Goal: Task Accomplishment & Management: Manage account settings

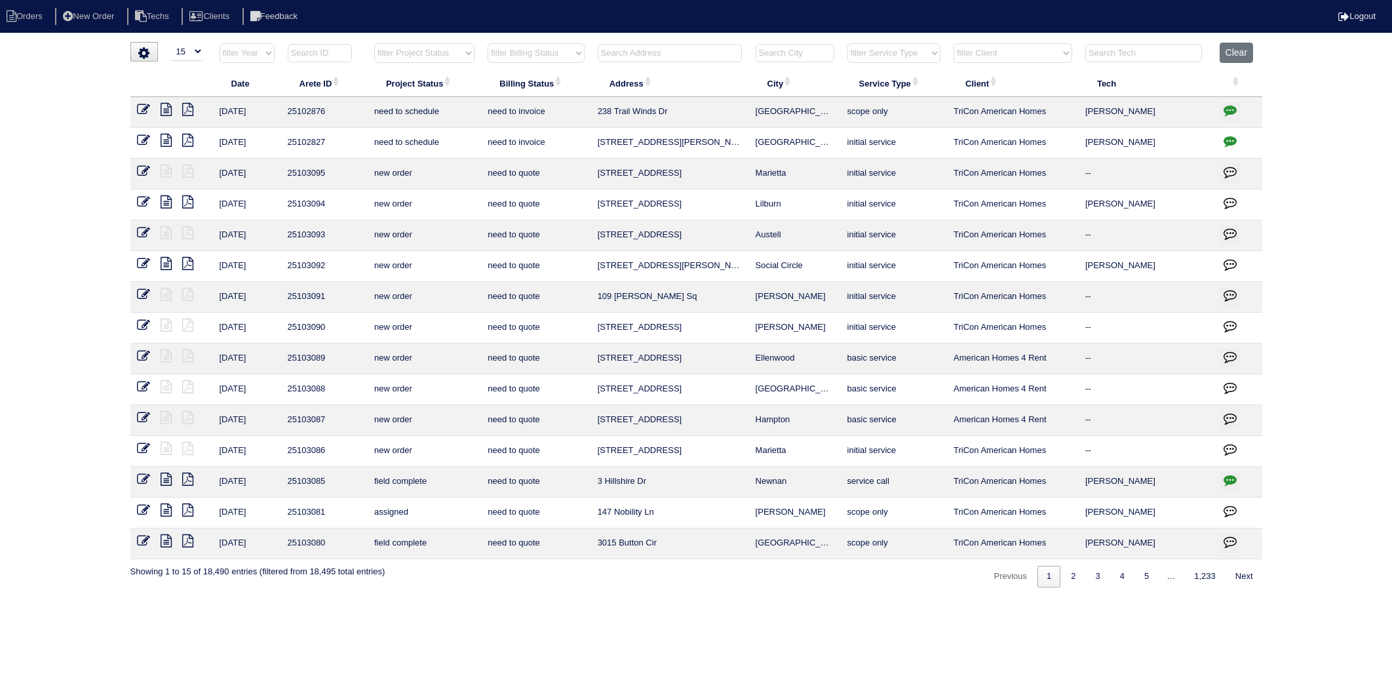
select select "15"
click at [632, 51] on input "text" at bounding box center [670, 53] width 144 height 18
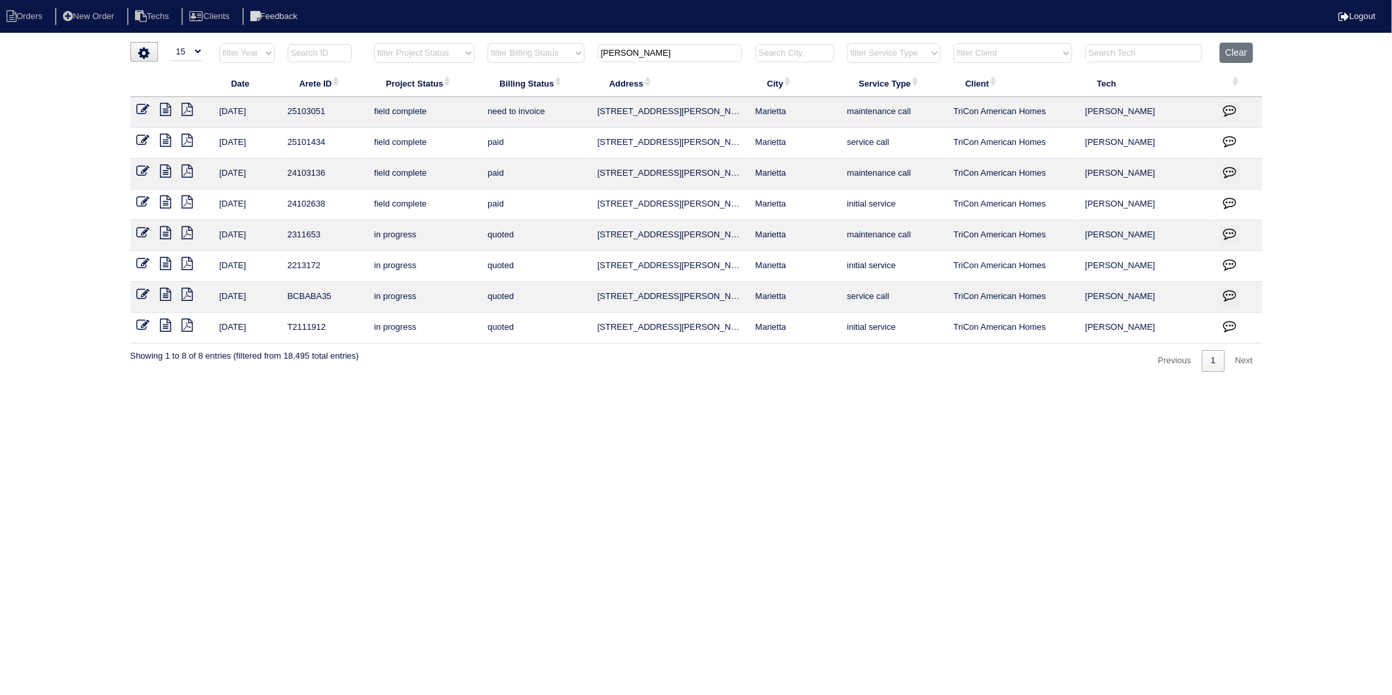
type input "[PERSON_NAME]"
click at [141, 108] on icon at bounding box center [143, 109] width 13 height 13
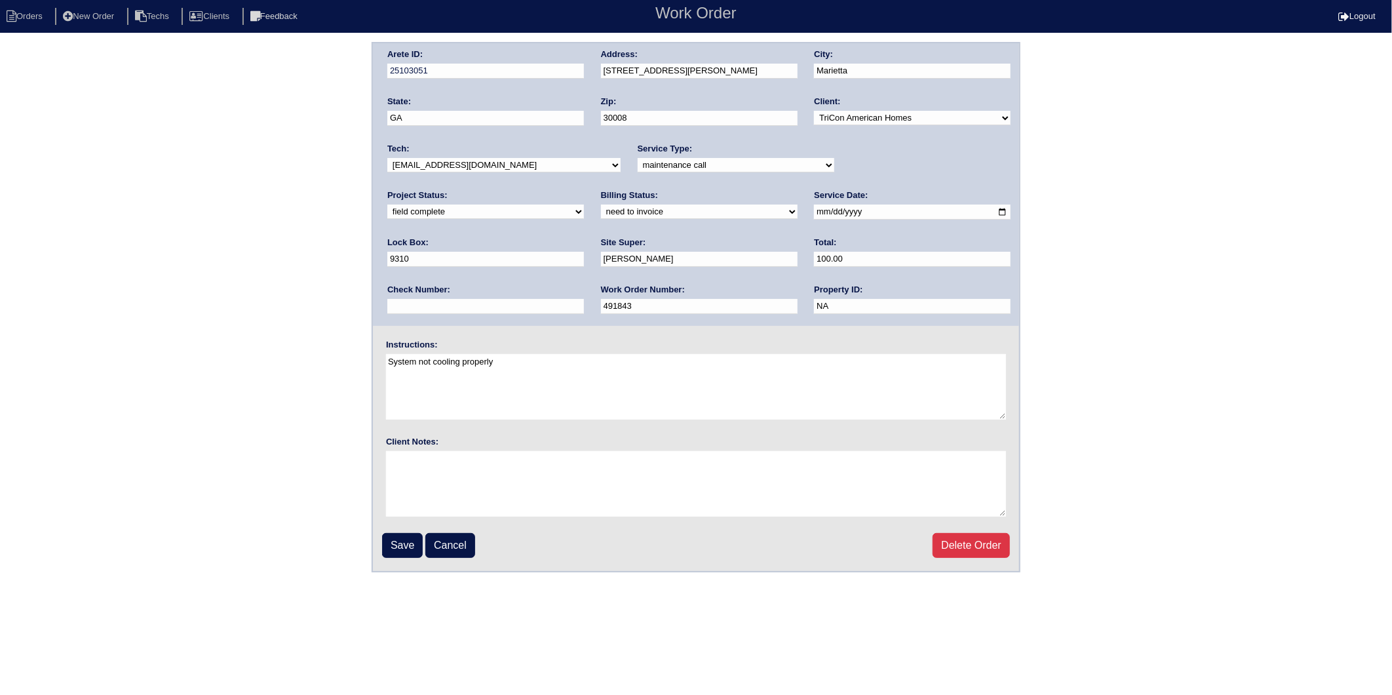
click at [601, 210] on select "need to quote quoted need to invoice invoiced paid warranty purchase order need…" at bounding box center [699, 211] width 197 height 14
select select "invoiced"
click at [601, 204] on select "need to quote quoted need to invoice invoiced paid warranty purchase order need…" at bounding box center [699, 211] width 197 height 14
click at [397, 541] on input "Save" at bounding box center [402, 545] width 41 height 25
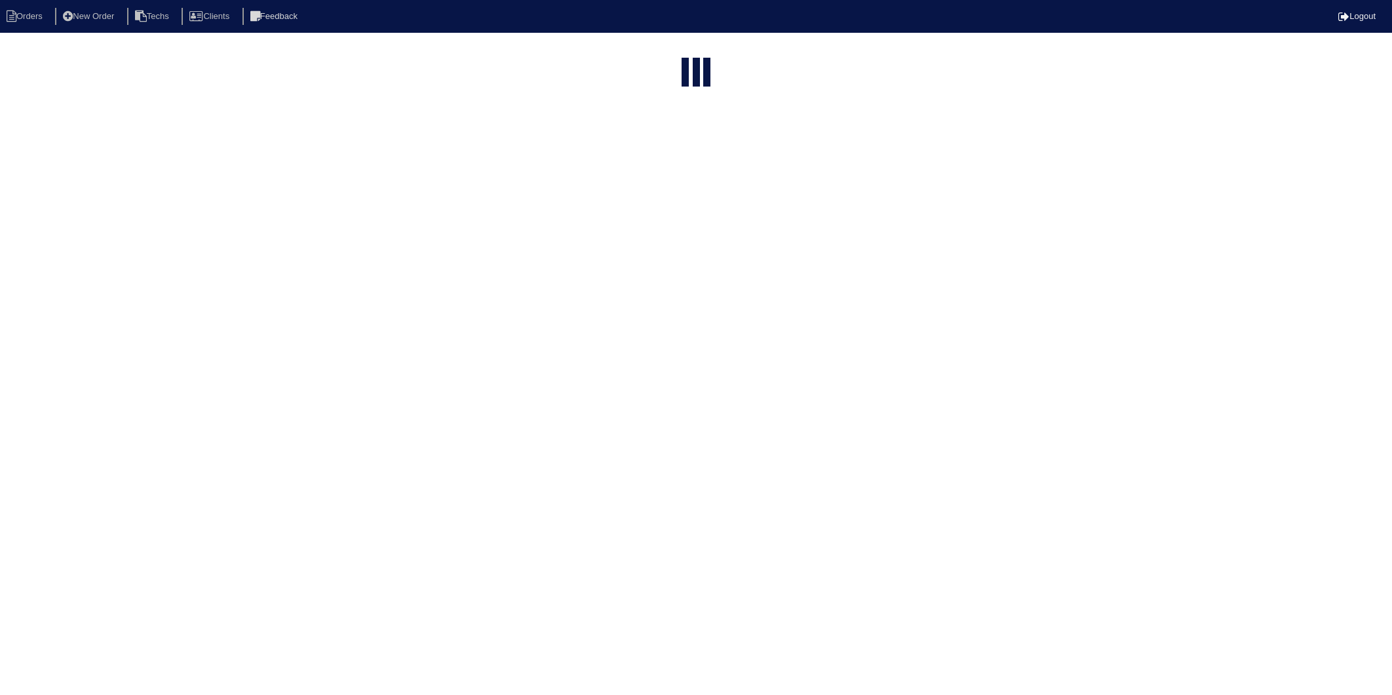
select select "15"
type input "janna"
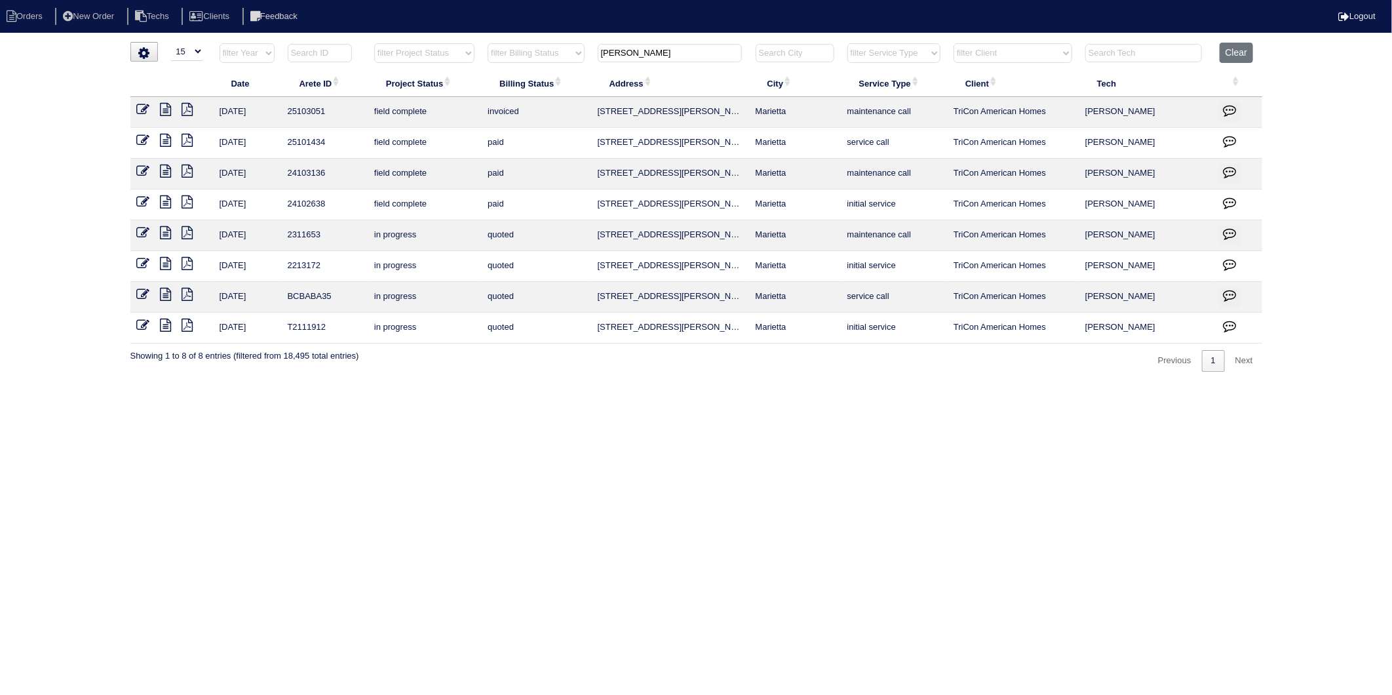
click at [493, 385] on html "Orders New Order Techs Clients Feedback Logout Orders New Order Users Clients M…" at bounding box center [696, 192] width 1392 height 385
click at [1233, 52] on button "Clear" at bounding box center [1235, 53] width 33 height 20
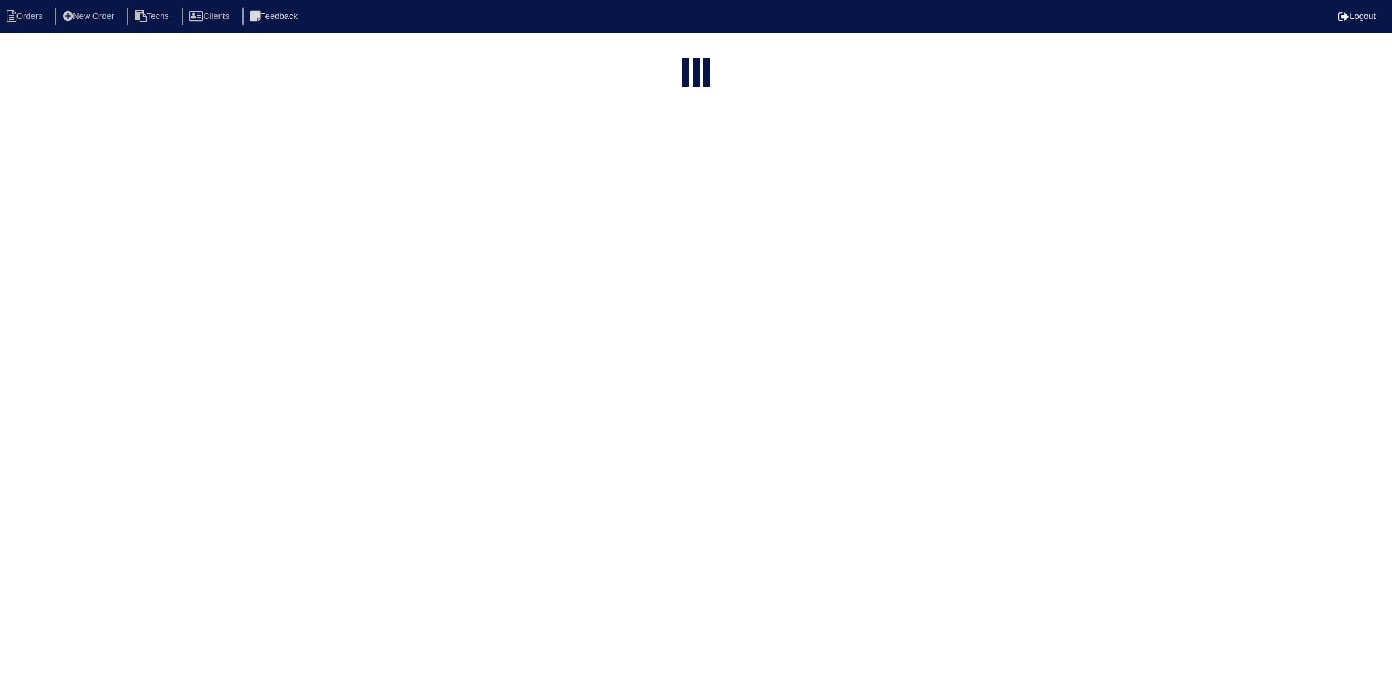
select select "15"
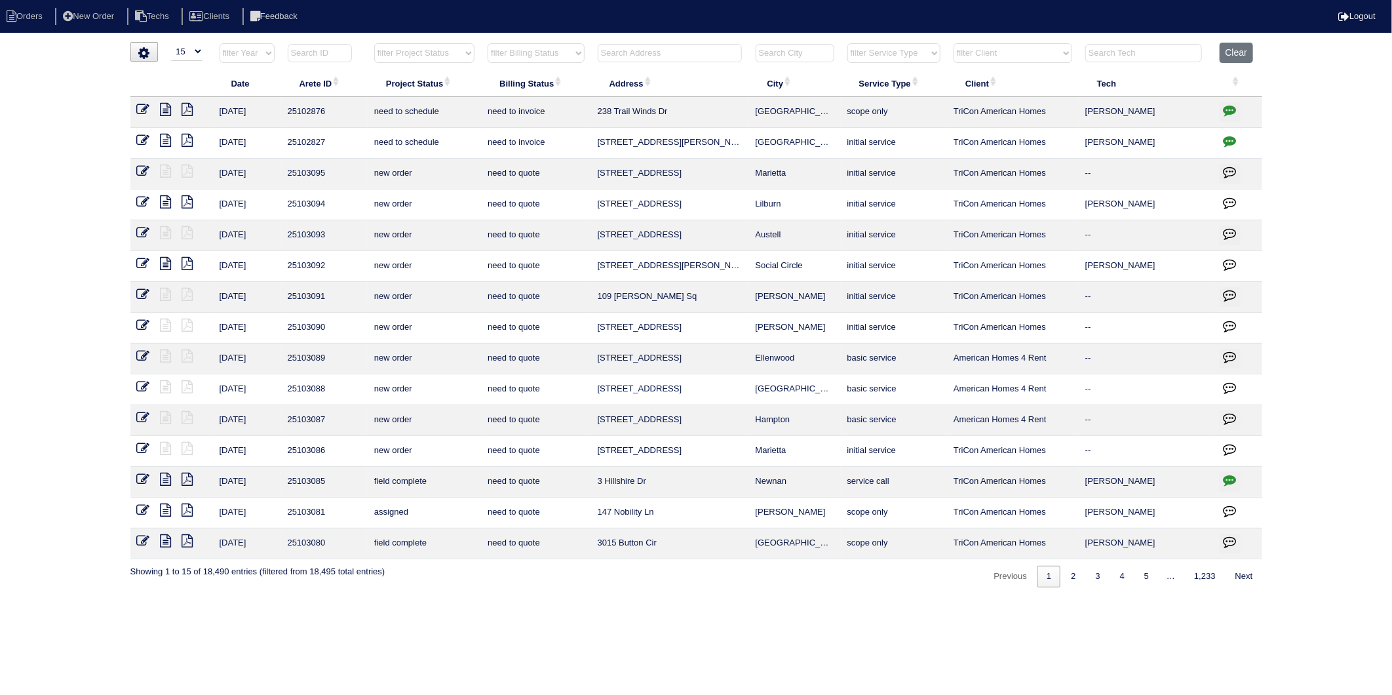
click at [644, 51] on input "text" at bounding box center [670, 53] width 144 height 18
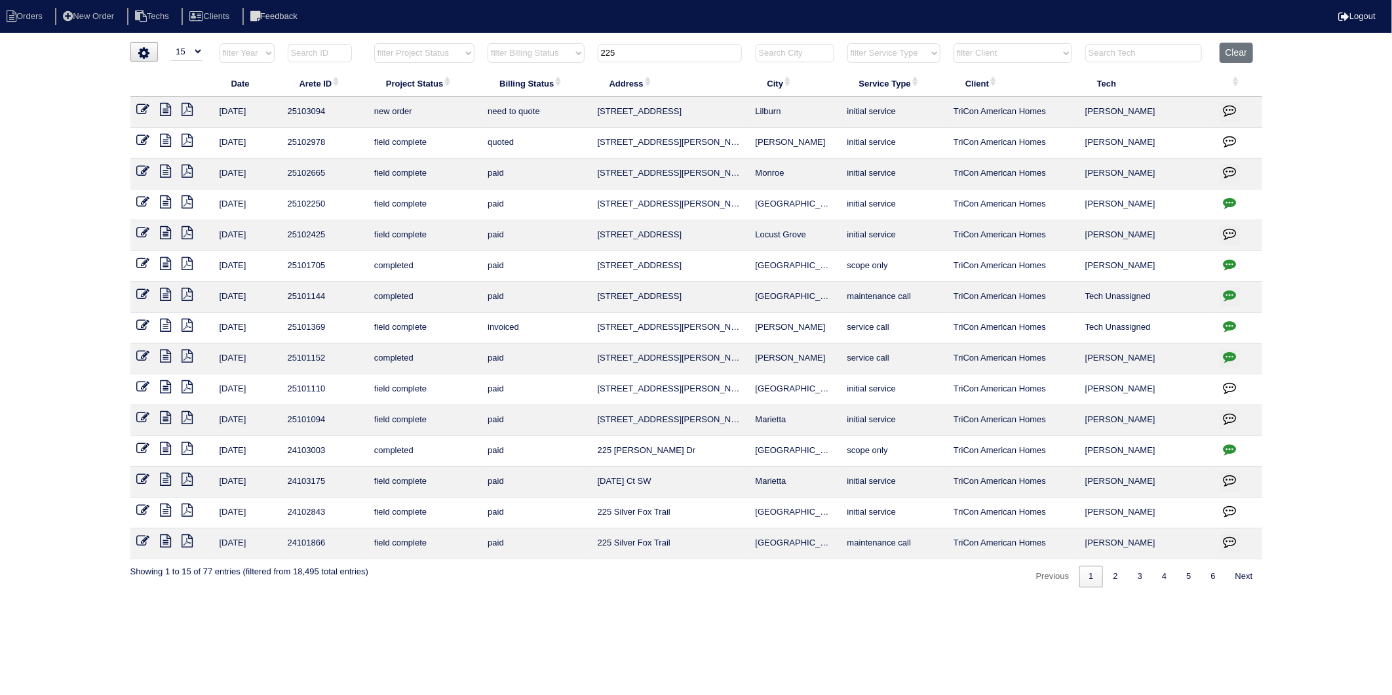
type input "225"
click at [1233, 56] on button "Clear" at bounding box center [1235, 53] width 33 height 20
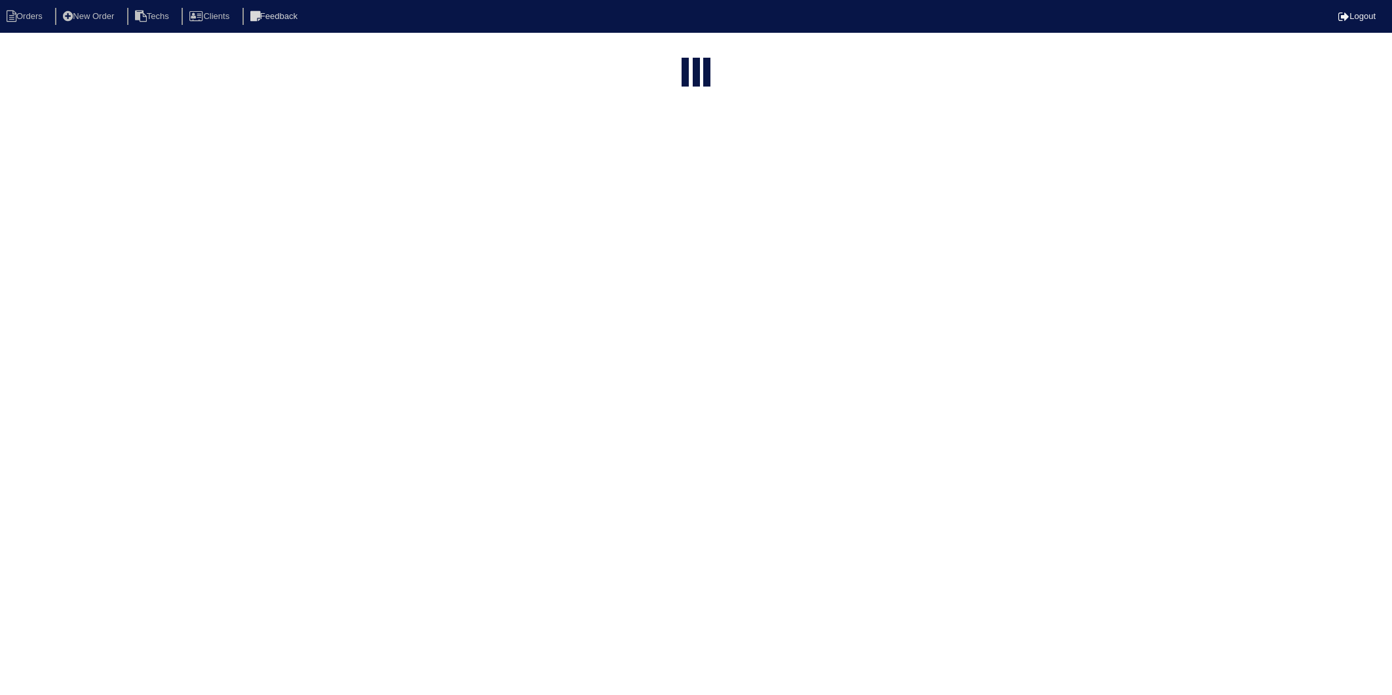
select select "15"
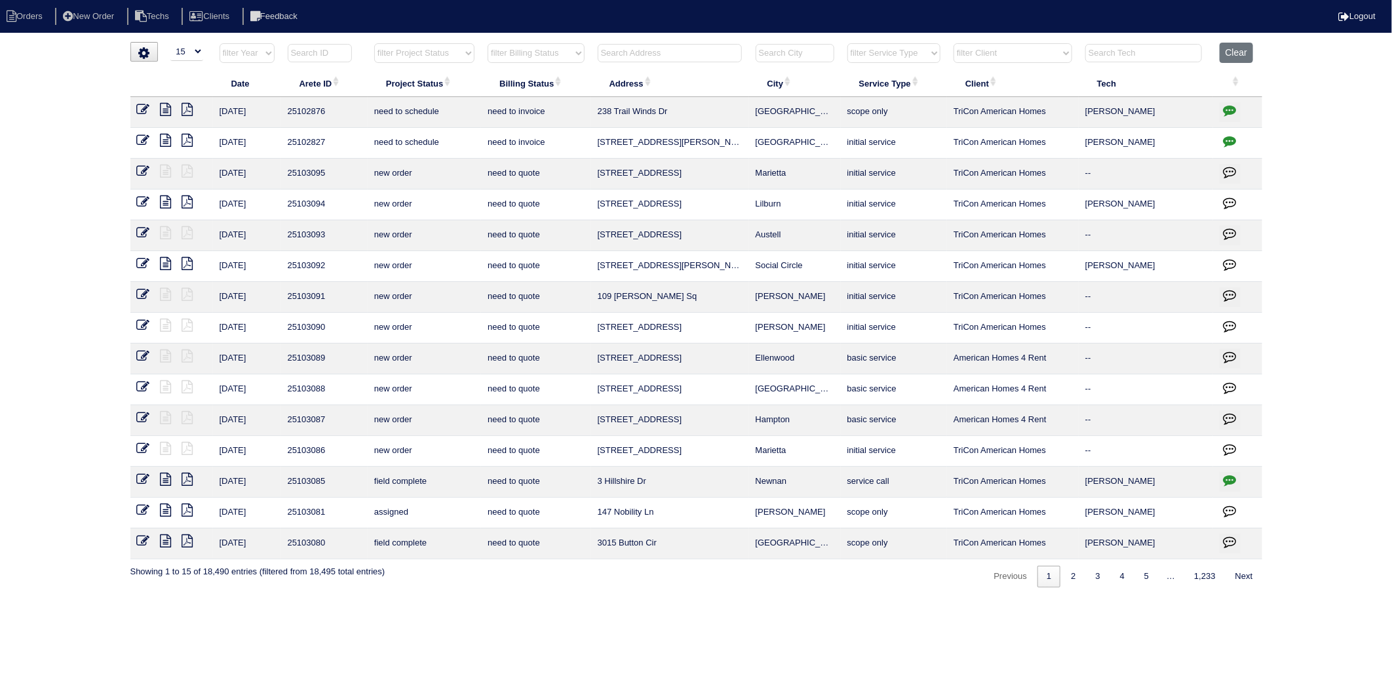
click at [557, 59] on select "filter Billing Status -- Any Billing Status -- need to quote quoted need to inv…" at bounding box center [536, 53] width 96 height 20
click at [488, 43] on select "filter Billing Status -- Any Billing Status -- need to quote quoted need to inv…" at bounding box center [536, 53] width 96 height 20
select select "need to invoice"
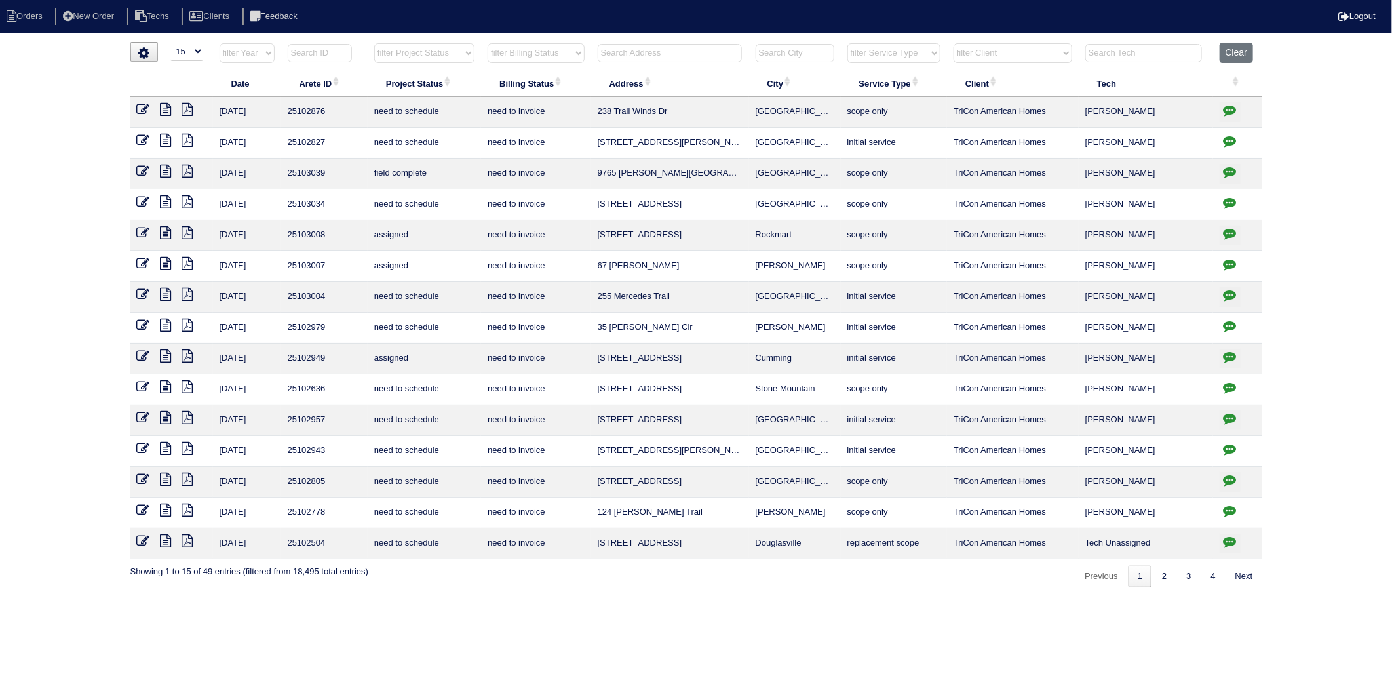
click at [140, 170] on icon at bounding box center [143, 170] width 13 height 13
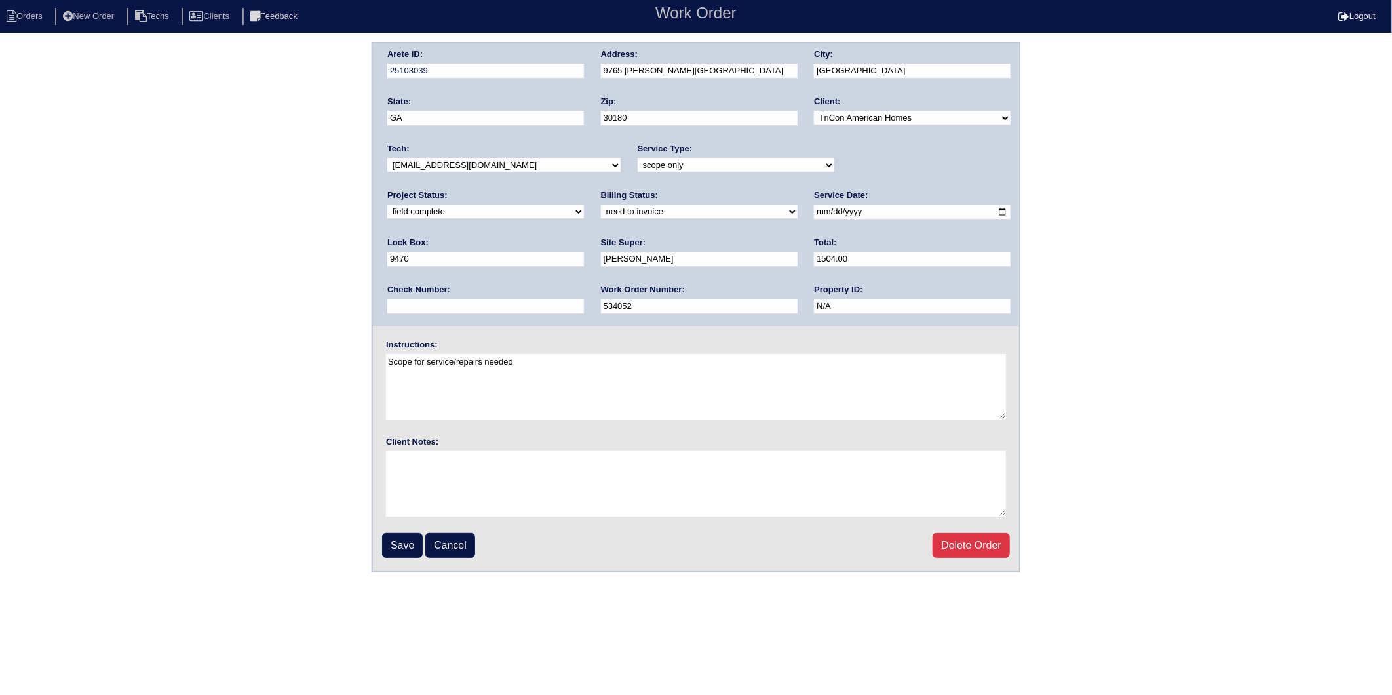
click at [601, 213] on select "need to quote quoted need to invoice invoiced paid warranty purchase order need…" at bounding box center [699, 211] width 197 height 14
select select "invoiced"
click at [601, 204] on select "need to quote quoted need to invoice invoiced paid warranty purchase order need…" at bounding box center [699, 211] width 197 height 14
click at [403, 535] on input "Save" at bounding box center [402, 545] width 41 height 25
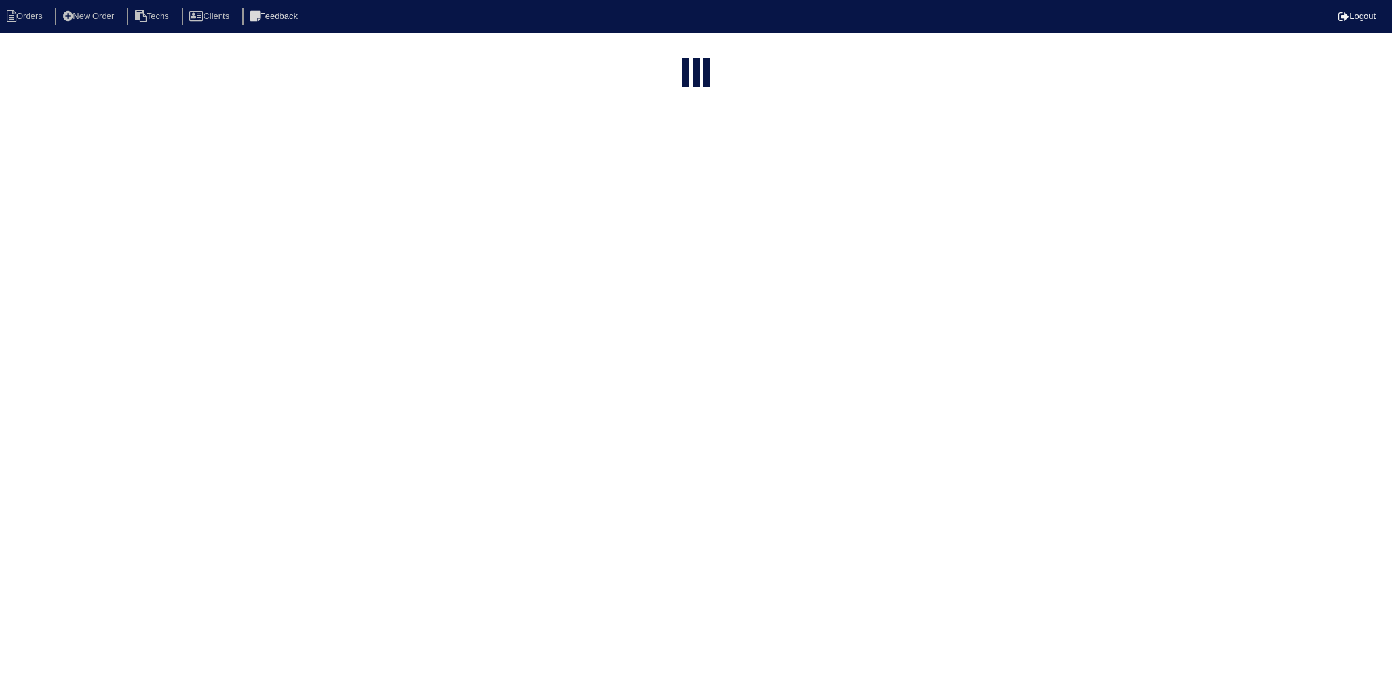
select select "15"
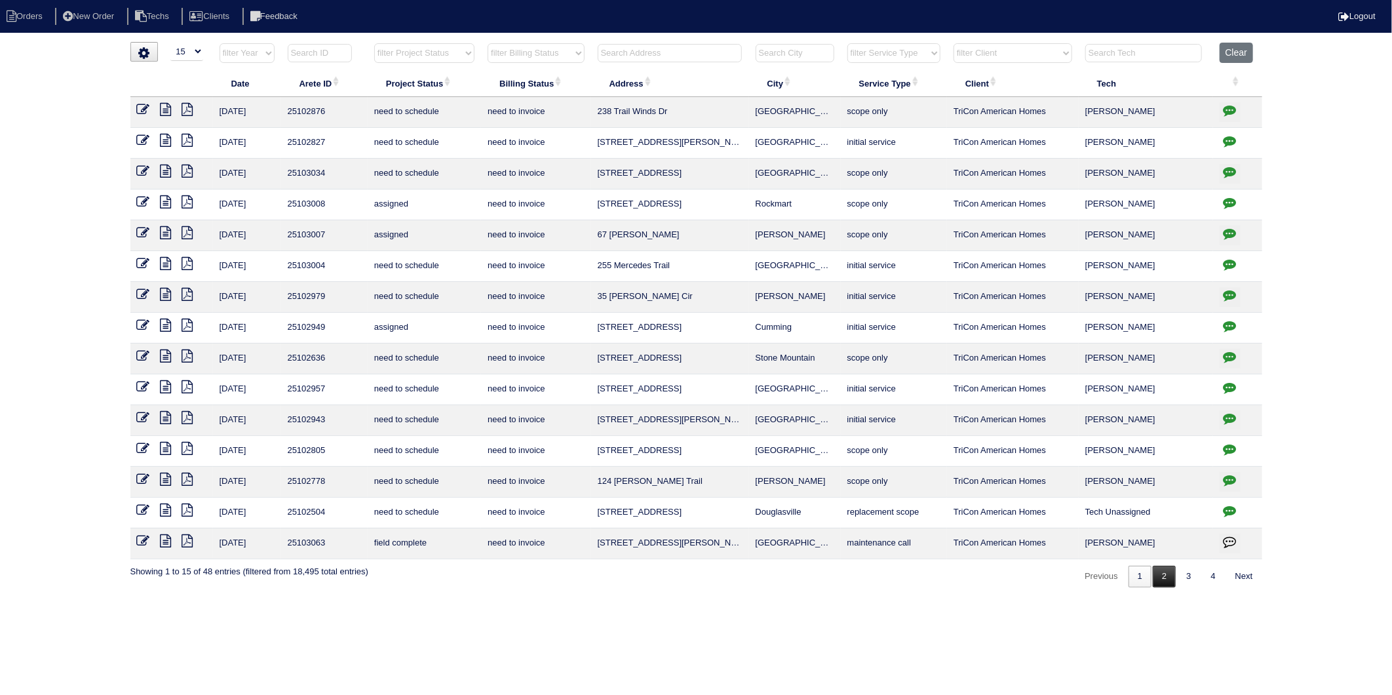
click at [1159, 579] on link "2" at bounding box center [1164, 577] width 23 height 22
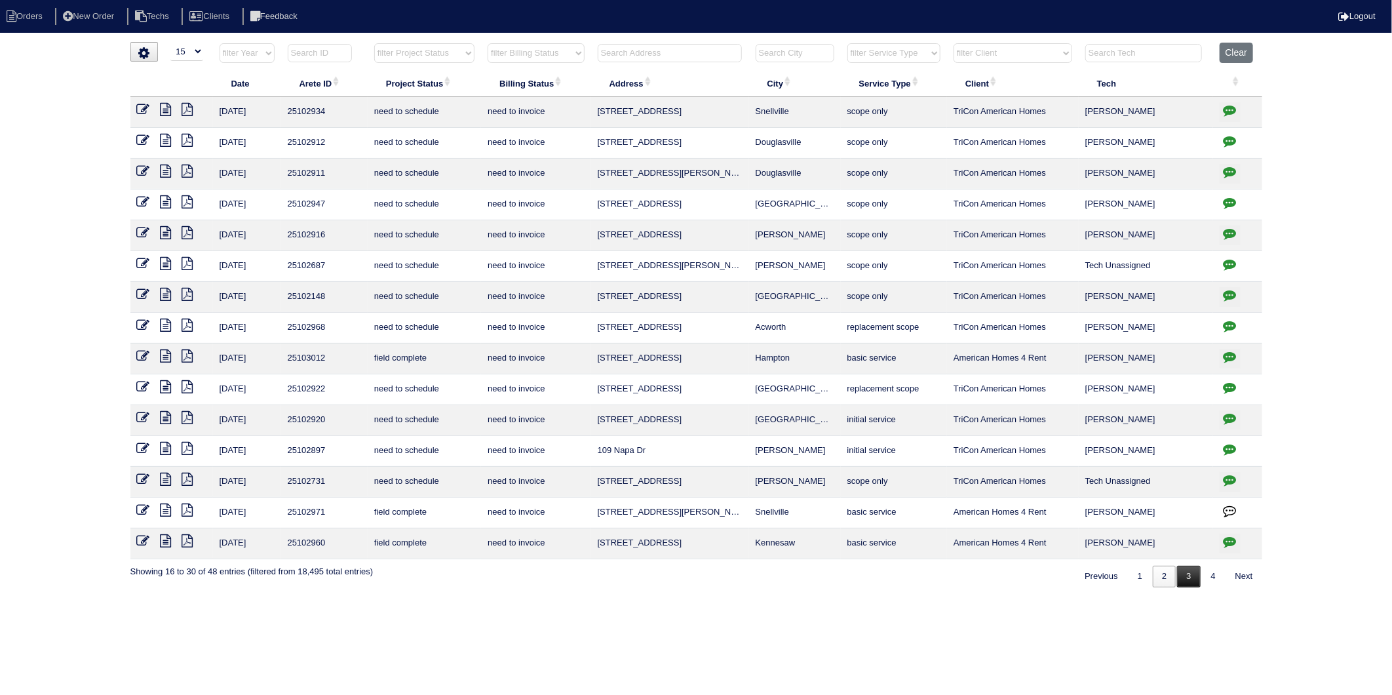
click at [1186, 580] on link "3" at bounding box center [1188, 577] width 23 height 22
drag, startPoint x: 693, startPoint y: 606, endPoint x: 718, endPoint y: 586, distance: 32.1
click at [695, 600] on html "Orders New Order Techs Clients Feedback Logout Orders New Order Users Clients M…" at bounding box center [696, 300] width 1392 height 600
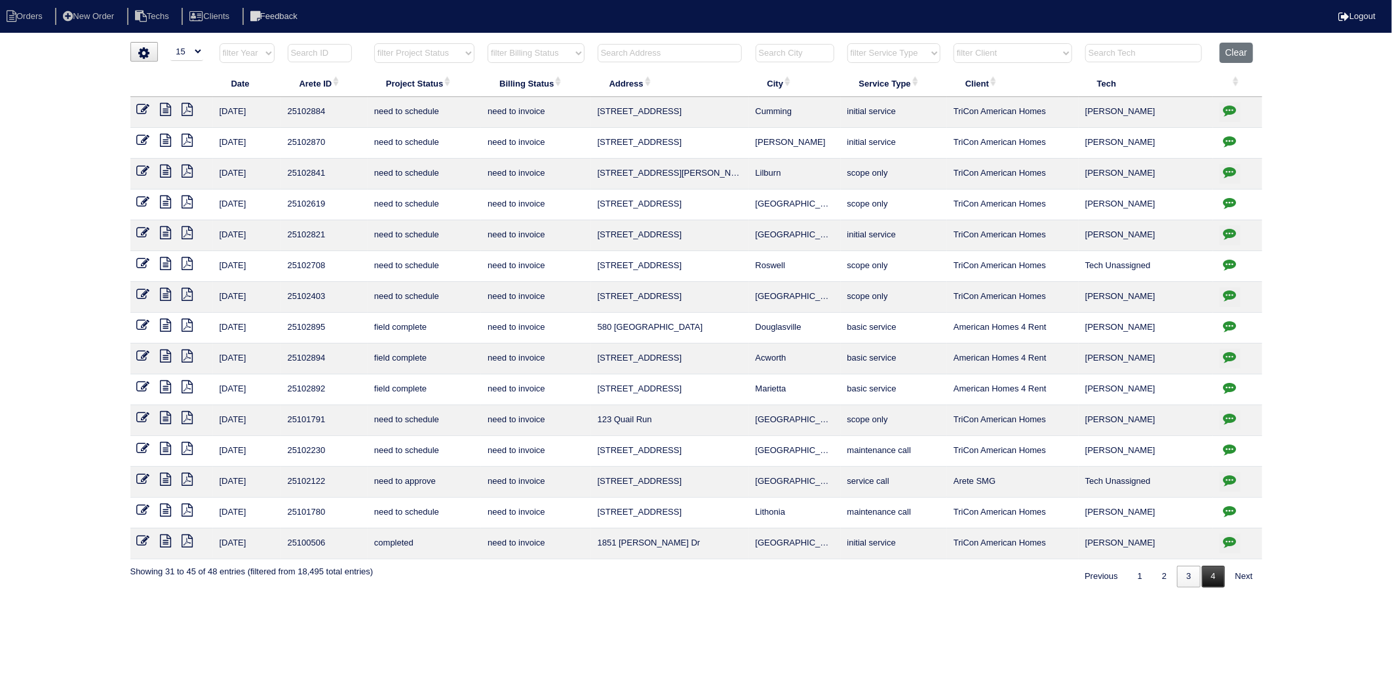
click at [1210, 581] on link "4" at bounding box center [1213, 577] width 23 height 22
select select "need to invoice"
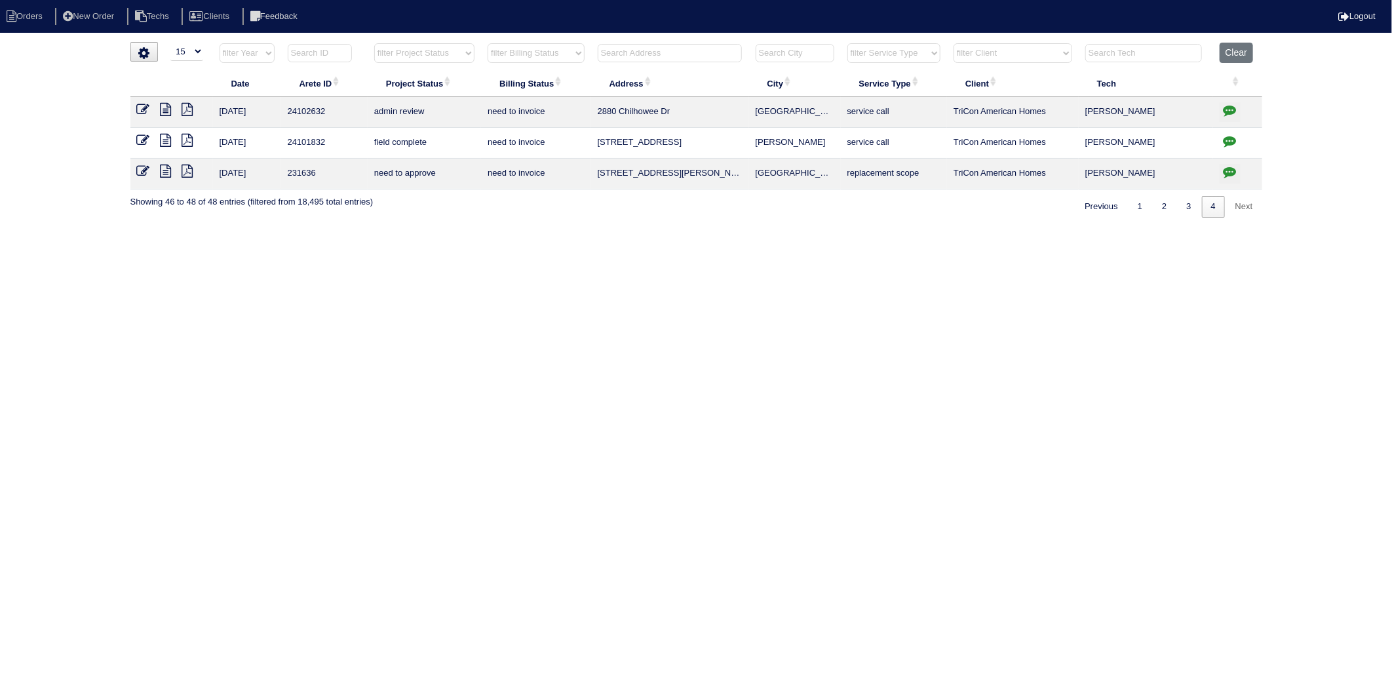
click at [569, 231] on html "Orders New Order Techs Clients Feedback Logout Orders New Order Users Clients M…" at bounding box center [696, 115] width 1392 height 231
click at [653, 59] on input "text" at bounding box center [670, 53] width 144 height 18
type input "246"
select select "need to invoice"
type input "246"
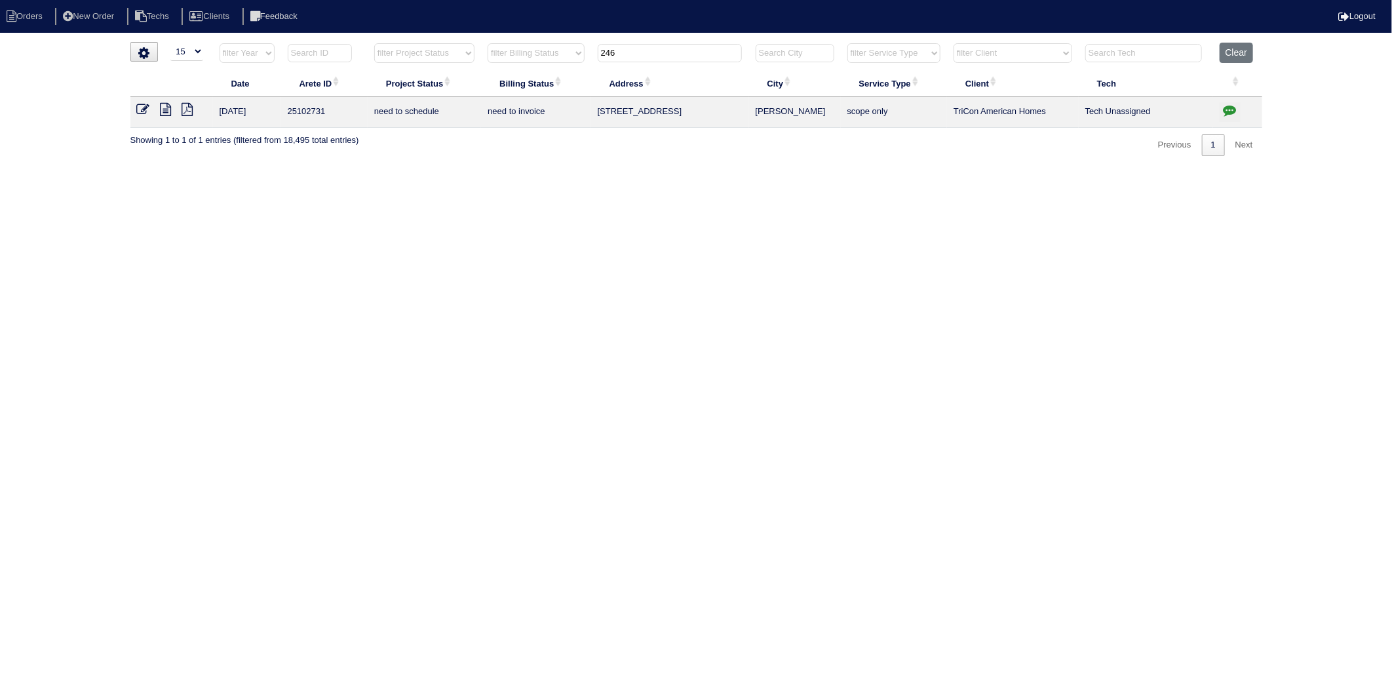
click at [1233, 111] on icon "button" at bounding box center [1229, 110] width 13 height 13
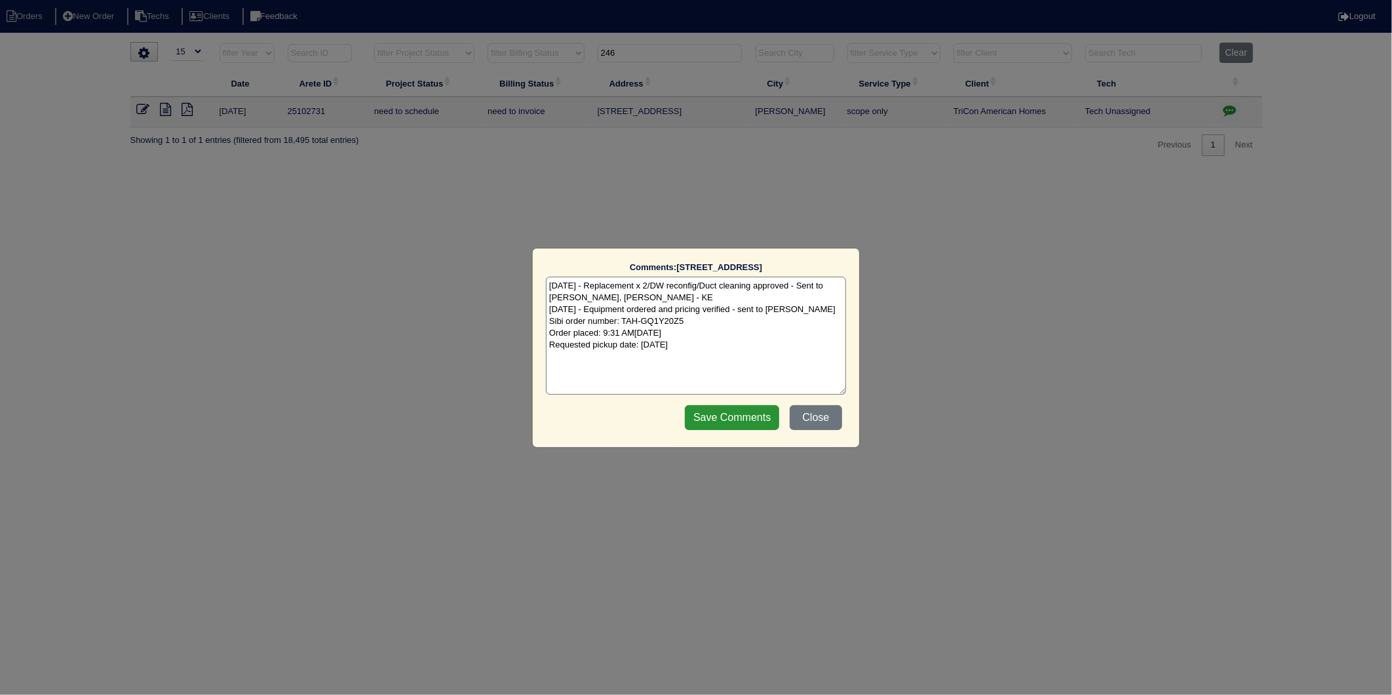
click at [721, 347] on textarea "8/11/25 - Replacement x 2/DW reconfig/Duct cleaning approved - Sent to Dan, Pay…" at bounding box center [696, 336] width 300 height 118
type textarea "8/11/25 - Replacement x 2/DW reconfig/Duct cleaning approved - Sent to Dan, Pay…"
click at [822, 419] on button "Close" at bounding box center [816, 417] width 52 height 25
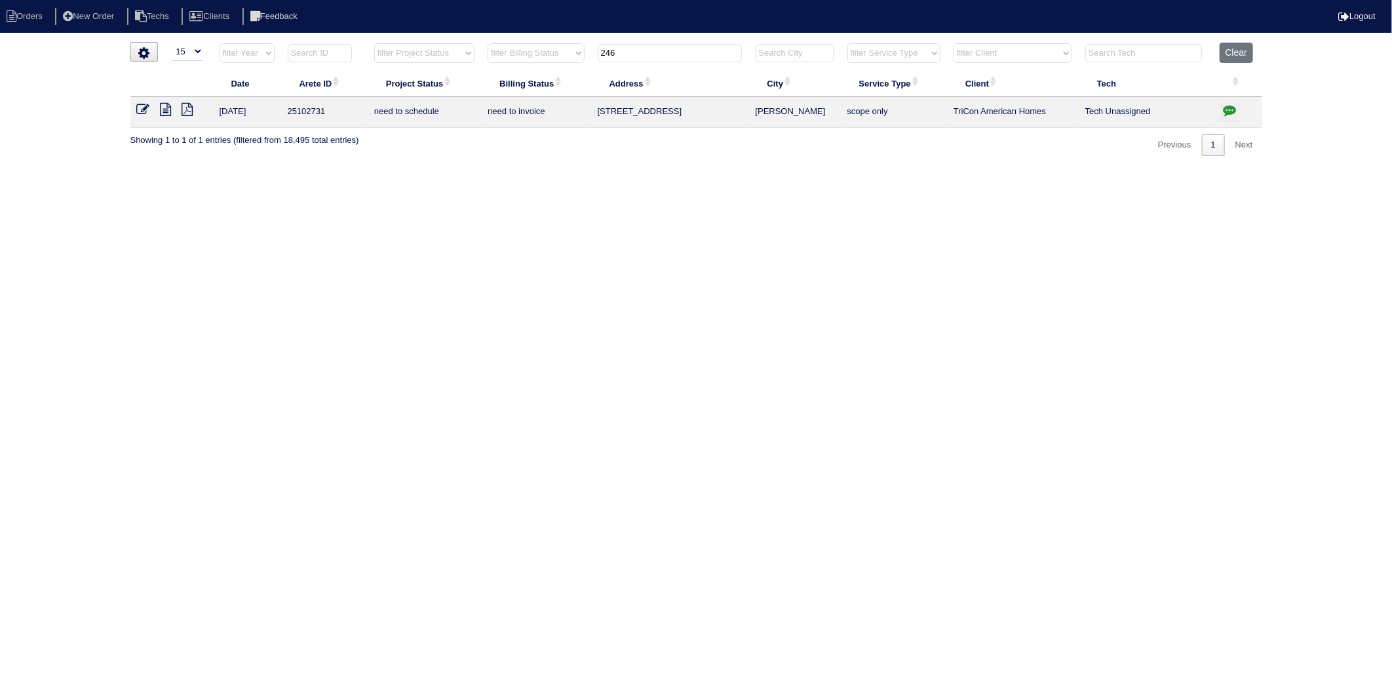
click at [138, 109] on icon at bounding box center [143, 109] width 13 height 13
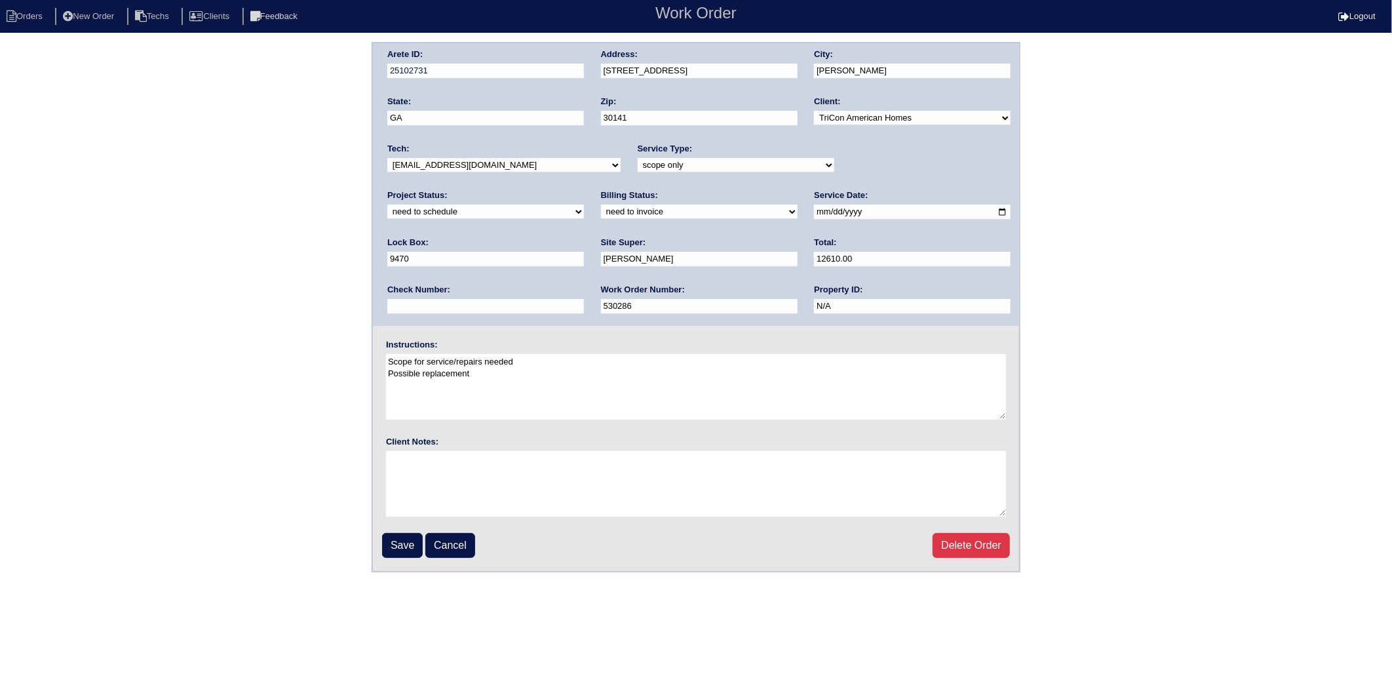
click at [584, 204] on select "new order assigned in progress field complete need to schedule admin review arc…" at bounding box center [485, 211] width 197 height 14
select select "completed"
click at [584, 204] on select "new order assigned in progress field complete need to schedule admin review arc…" at bounding box center [485, 211] width 197 height 14
click at [601, 214] on select "need to quote quoted need to invoice invoiced paid warranty purchase order need…" at bounding box center [699, 211] width 197 height 14
select select "invoiced"
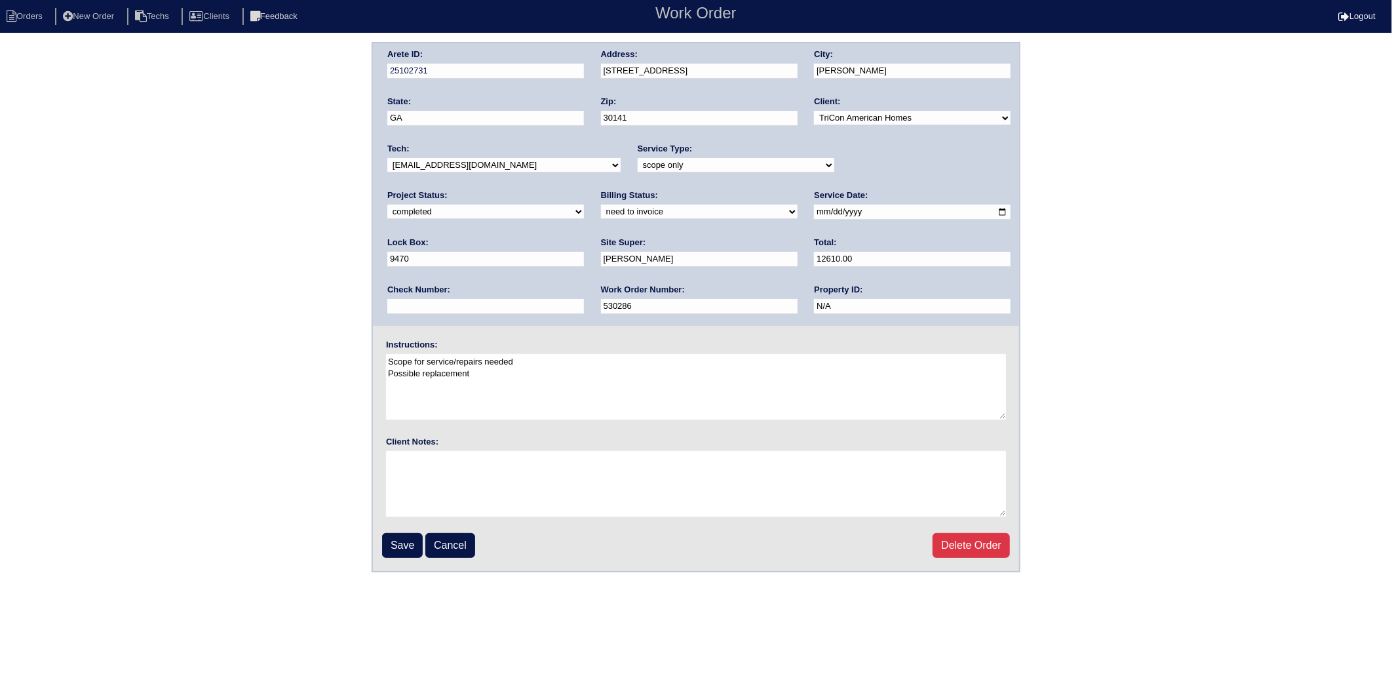
click at [601, 204] on select "need to quote quoted need to invoice invoiced paid warranty purchase order need…" at bounding box center [699, 211] width 197 height 14
click at [405, 546] on input "Save" at bounding box center [402, 545] width 41 height 25
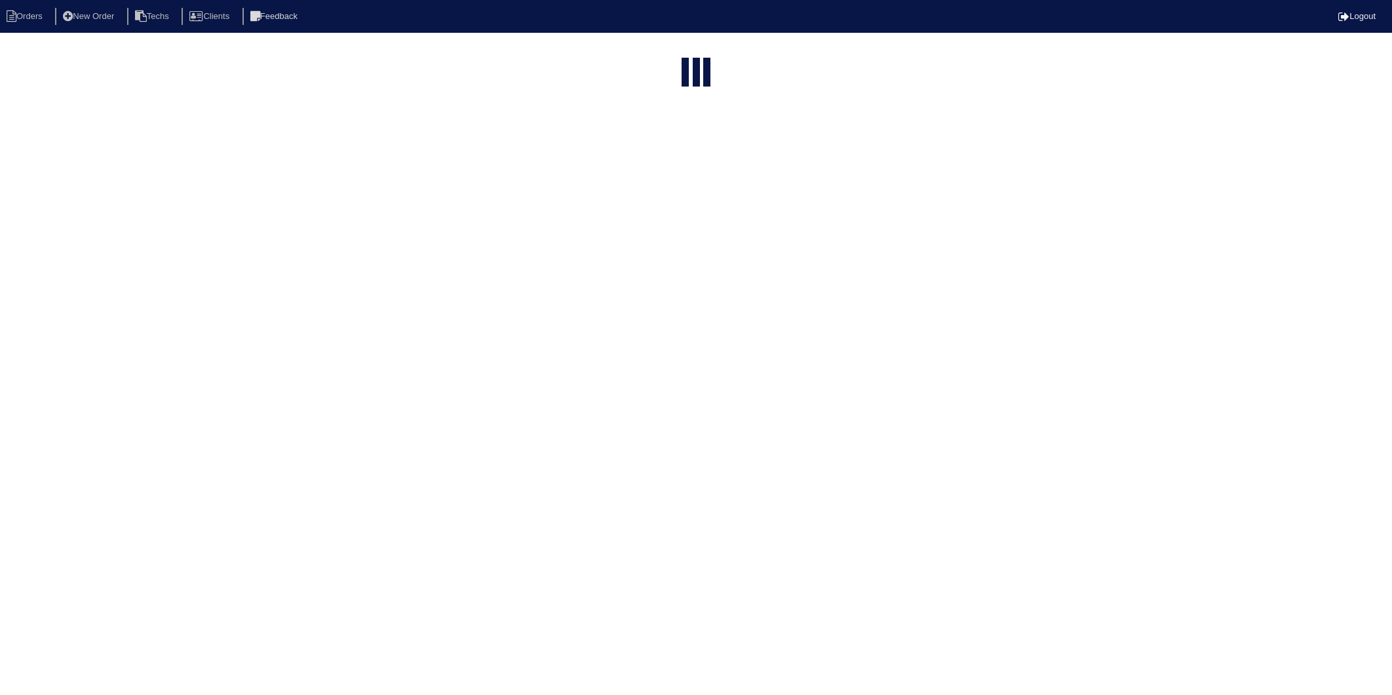
select select "15"
select select "need to invoice"
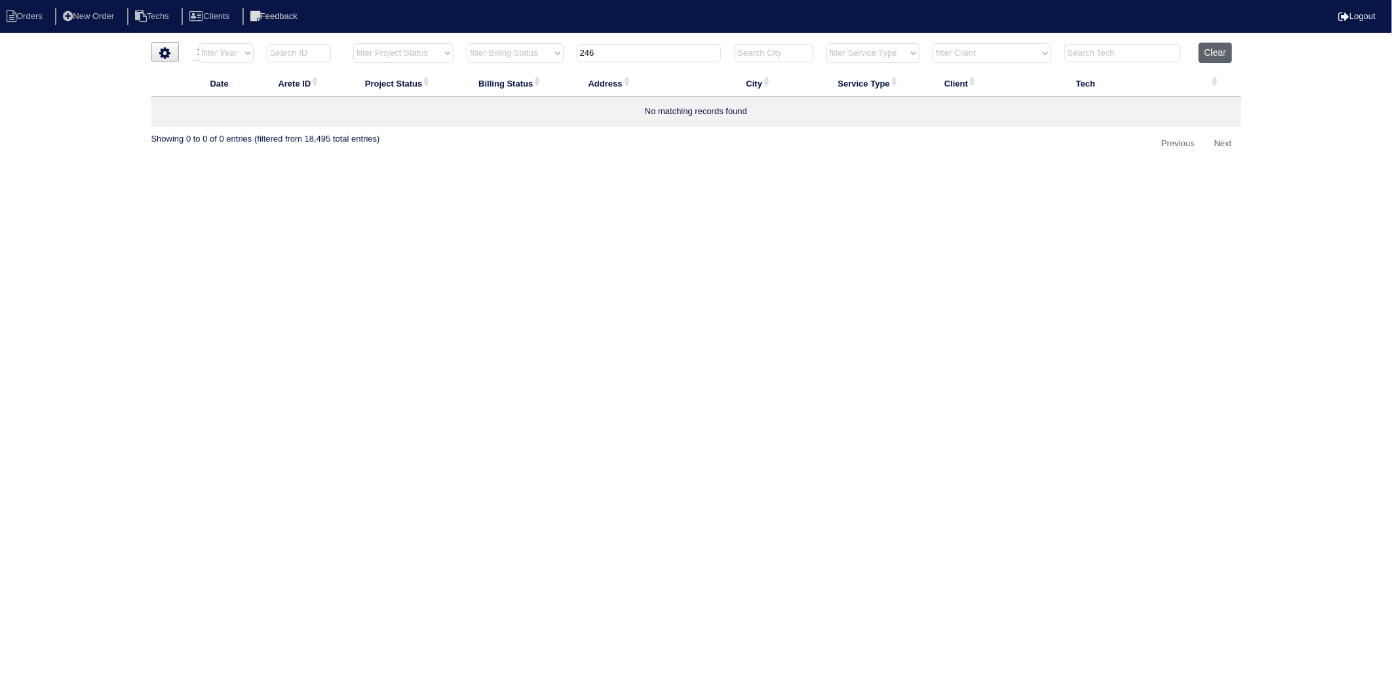
click at [1214, 56] on button "Clear" at bounding box center [1215, 53] width 33 height 20
select select
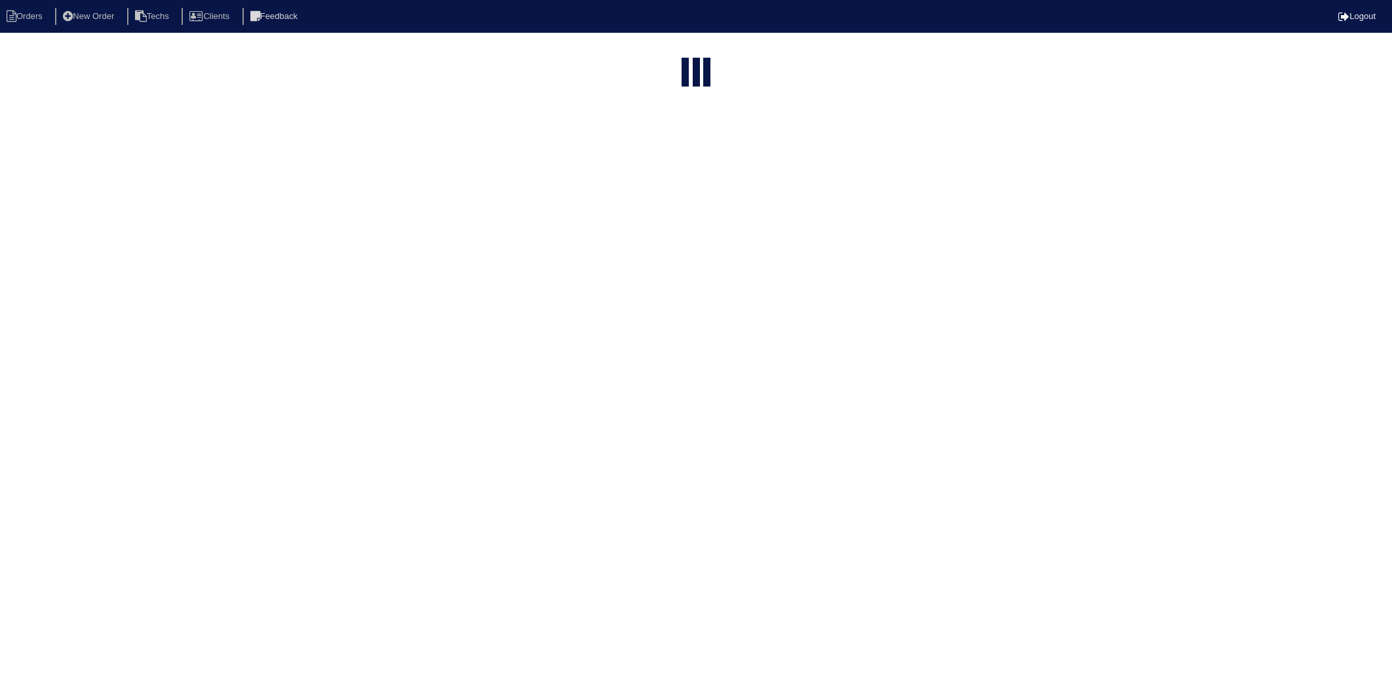
select select "15"
